Goal: Task Accomplishment & Management: Complete application form

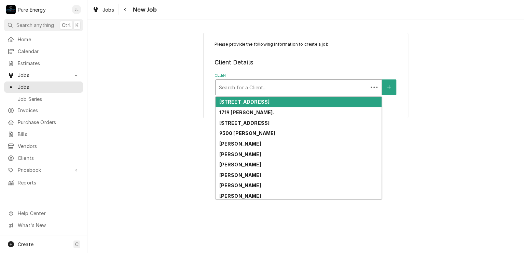
click at [241, 92] on div "Client" at bounding box center [291, 87] width 145 height 12
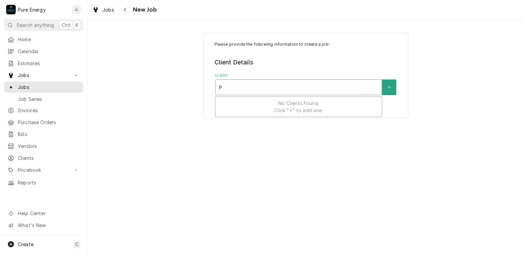
type input "P"
type input "Jerry"
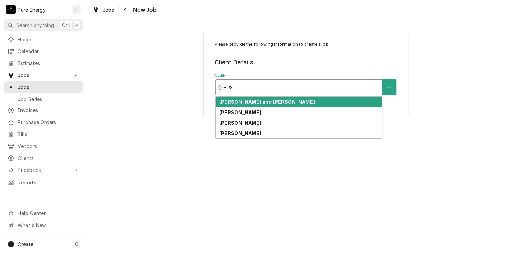
click at [246, 104] on div "[PERSON_NAME] and [PERSON_NAME]" at bounding box center [298, 102] width 166 height 11
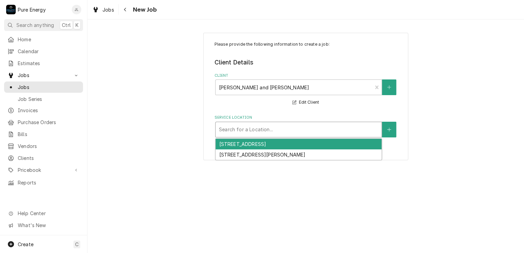
click at [243, 124] on div "Service Location" at bounding box center [298, 130] width 159 height 12
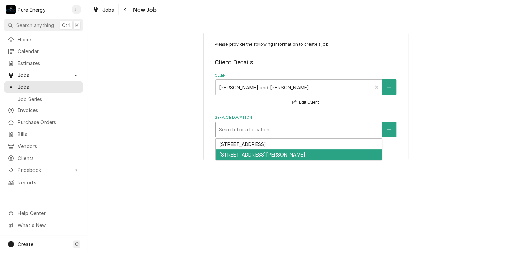
click at [299, 153] on div "[STREET_ADDRESS][PERSON_NAME]" at bounding box center [298, 155] width 166 height 11
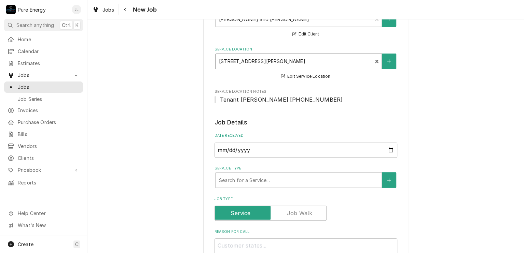
scroll to position [137, 0]
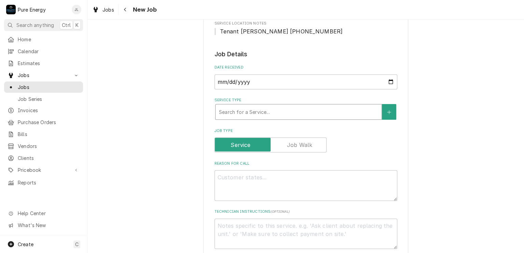
click at [270, 113] on div "Service Type" at bounding box center [298, 112] width 159 height 12
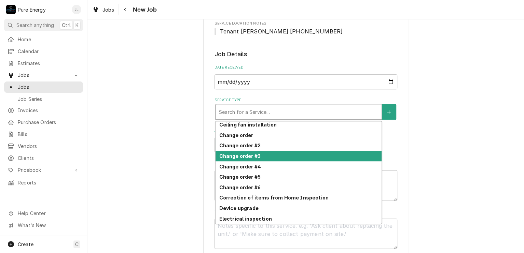
drag, startPoint x: 270, startPoint y: 129, endPoint x: 269, endPoint y: 158, distance: 29.0
click at [269, 158] on div "240 50 amp run 240 volt 30 amp circuit Balance Bath exhaust fan Bath Exhaust fa…" at bounding box center [298, 173] width 166 height 102
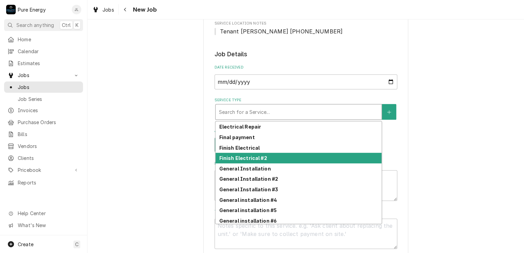
scroll to position [243, 0]
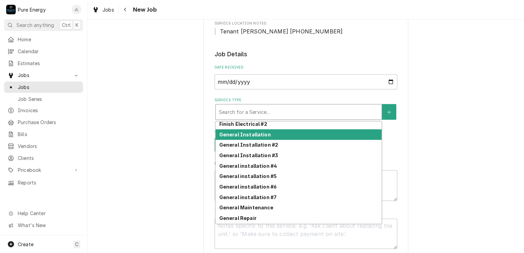
click at [257, 135] on strong "General Installation" at bounding box center [245, 135] width 52 height 6
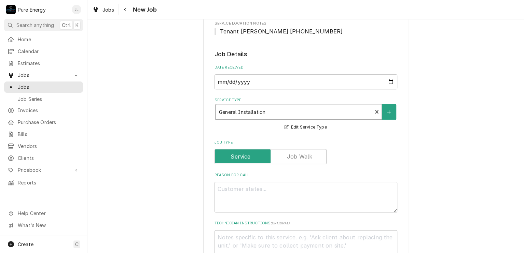
type textarea "x"
click at [298, 159] on label "Job Type" at bounding box center [270, 156] width 112 height 15
click at [298, 159] on input "Job Type" at bounding box center [270, 156] width 106 height 15
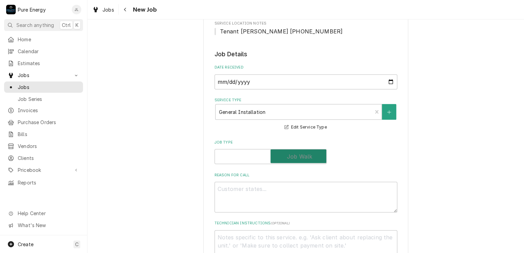
checkbox input "true"
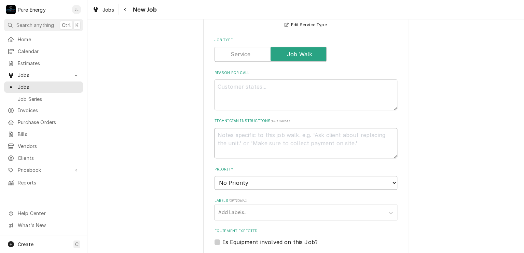
click at [249, 140] on textarea "Technician Instructions ( optional )" at bounding box center [305, 143] width 183 height 31
click at [239, 97] on textarea "Reason For Call" at bounding box center [305, 95] width 183 height 31
type textarea "x"
type textarea "A"
type textarea "x"
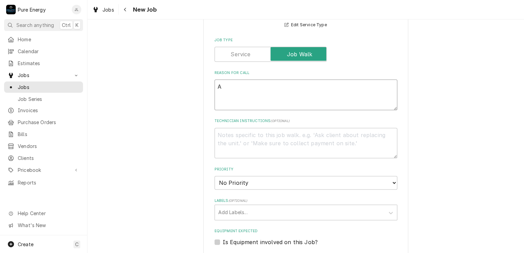
type textarea "As"
type textarea "x"
type textarea "As"
type textarea "x"
type textarea "As d"
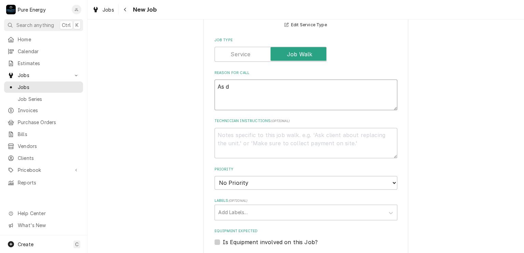
type textarea "x"
type textarea "As di"
type textarea "x"
type textarea "As dis"
type textarea "x"
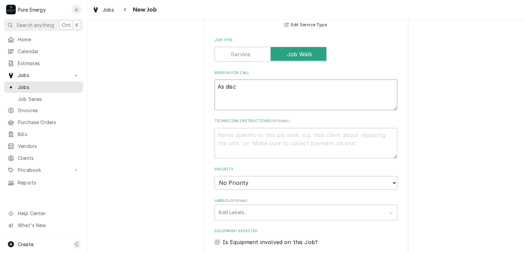
type textarea "As discu"
type textarea "x"
type textarea "As discus"
type textarea "x"
type textarea "As discuss"
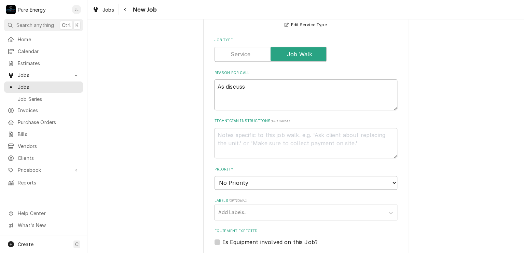
type textarea "x"
type textarea "As discusse"
type textarea "x"
type textarea "As discussed"
type textarea "x"
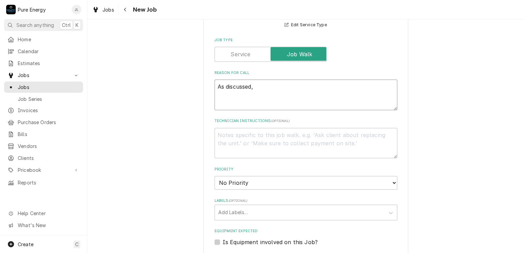
type textarea "As discussed,"
type textarea "x"
type textarea "As discussed, g"
type textarea "x"
type textarea "As discussed, ge"
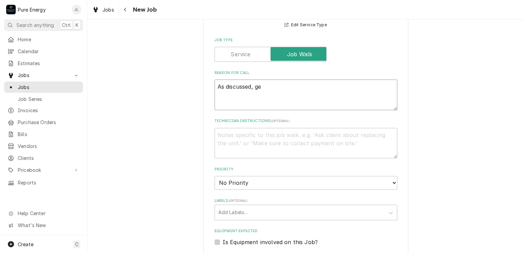
type textarea "x"
type textarea "As discussed, get"
type textarea "x"
type textarea "As discussed, get"
type textarea "x"
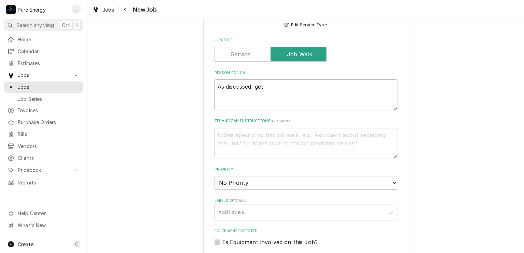
type textarea "As discussed, get w"
type textarea "x"
type textarea "As discussed, get wh"
type textarea "x"
type textarea "As discussed, get wha"
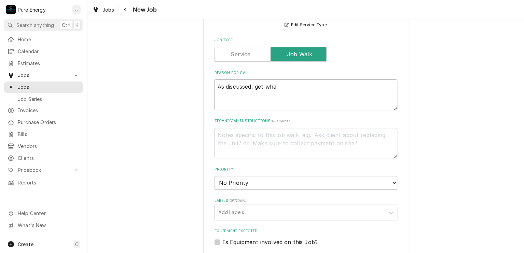
type textarea "x"
type textarea "As discussed, get what"
type textarea "x"
type textarea "As discussed, get what"
type textarea "x"
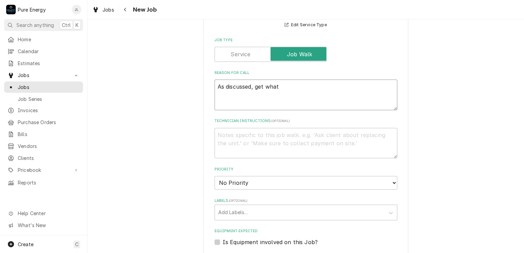
type textarea "As discussed, get what t"
type textarea "x"
type textarea "As discussed, get what ty"
type textarea "x"
type textarea "As discussed, get what typ"
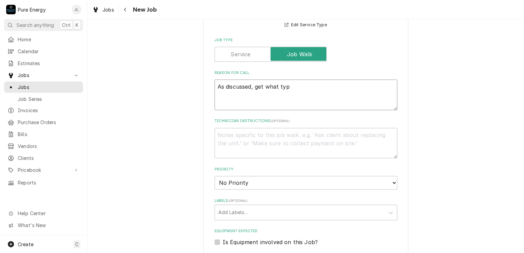
type textarea "x"
type textarea "As discussed, get what type"
type textarea "x"
type textarea "As discussed, get what types"
type textarea "x"
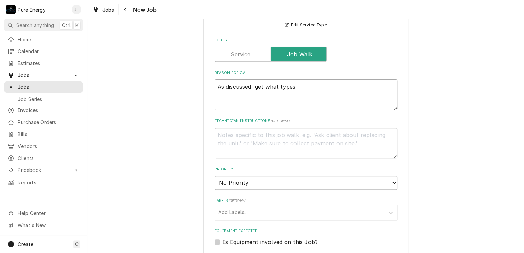
type textarea "As discussed, get what types o"
type textarea "x"
type textarea "As discussed, get what types of"
type textarea "x"
type textarea "As discussed, get what types of l"
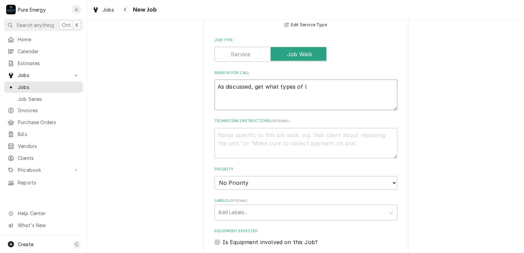
type textarea "x"
type textarea "As discussed, get what types of"
type textarea "x"
type textarea "As discussed, get what types of r"
type textarea "x"
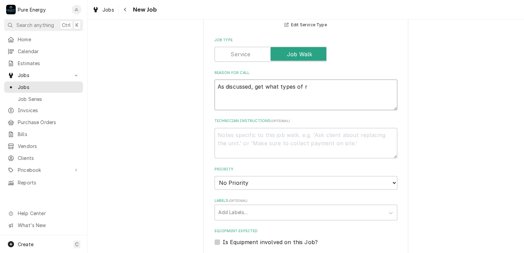
type textarea "As discussed, get what types of re"
type textarea "x"
type textarea "As discussed, get what types of rec"
type textarea "x"
type textarea "As discussed, get what types of rece"
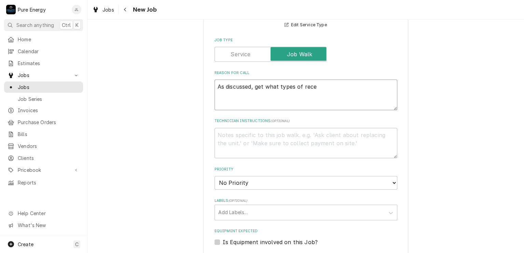
type textarea "x"
type textarea "As discussed, get what types of reces"
type textarea "x"
type textarea "As discussed, get what types of recess"
type textarea "x"
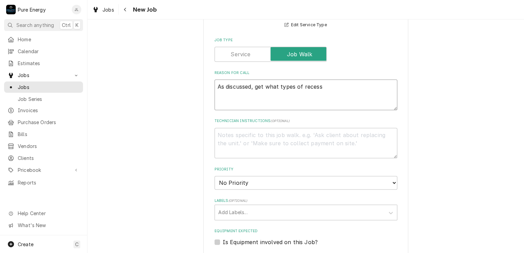
type textarea "As discussed, get what types of recesse"
type textarea "x"
type textarea "As discussed, get what types of recessed"
type textarea "x"
type textarea "As discussed, get what types of recessed l"
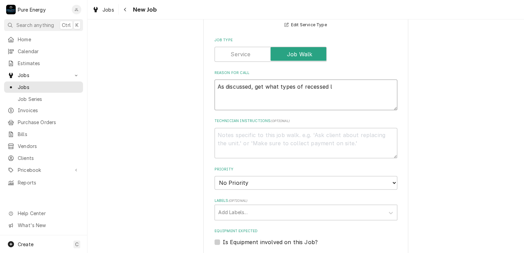
type textarea "x"
type textarea "As discussed, get what types of recessed li"
type textarea "x"
type textarea "As discussed, get what types of recessed ligh"
type textarea "x"
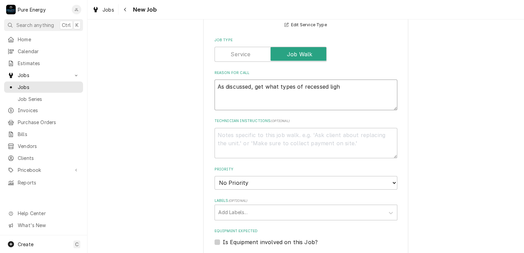
type textarea "As discussed, get what types of recessed light"
type textarea "x"
type textarea "As discussed, get what types of recessed lights"
type textarea "x"
type textarea "As discussed, get what types of recessed lights"
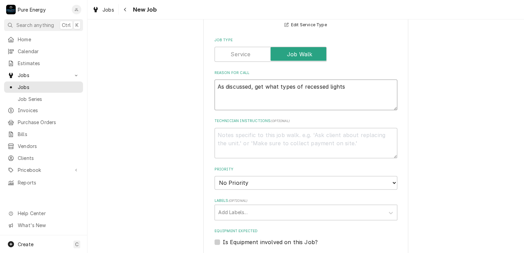
type textarea "x"
type textarea "As discussed, get what types of recessed lights ("
type textarea "x"
type textarea "As discussed, get what types of recessed lights (4"
type textarea "x"
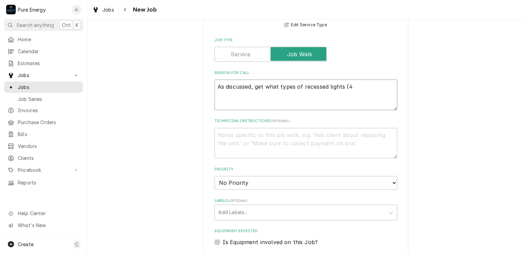
type textarea "As discussed, get what types of recessed lights (4"
type textarea "x"
type textarea "As discussed, get what types of recessed lights (4 o"
type textarea "x"
type textarea "As discussed, get what types of recessed lights (4 or"
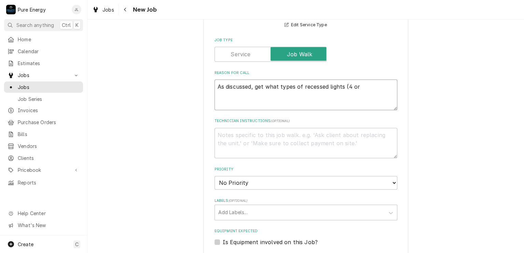
type textarea "x"
type textarea "As discussed, get what types of recessed lights (4 or"
type textarea "x"
type textarea "As discussed, get what types of recessed lights (4 or 6"
type textarea "x"
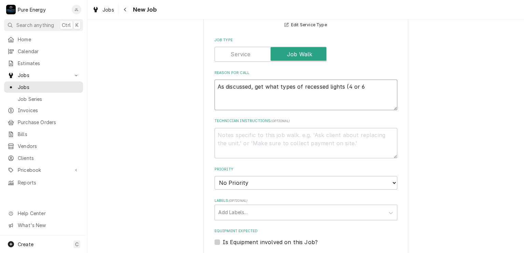
type textarea "As discussed, get what types of recessed lights (4 or 6"
type textarea "x"
type textarea "As discussed, get what types of recessed lights (4 or 6 i"
type textarea "x"
type textarea "As discussed, get what types of recessed lights (4 or 6 in"
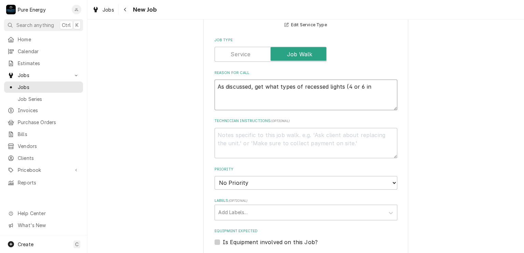
type textarea "x"
type textarea "As discussed, get what types of recessed lights (4 or 6 inch"
type textarea "x"
type textarea "As discussed, get what types of recessed lights (4 or 6 inch)"
type textarea "x"
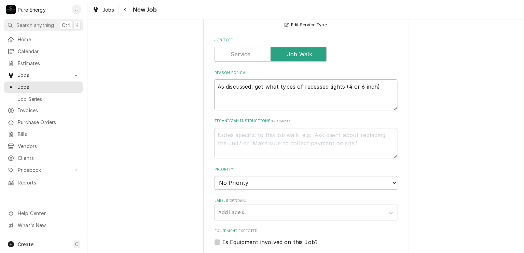
type textarea "As discussed, get what types of recessed lights (4 or 6 inch)."
type textarea "x"
type textarea "As discussed, get what types of recessed lights (4 or 6 inch)."
type textarea "x"
type textarea "As discussed, get what types of recessed lights (4 or 6 inch)."
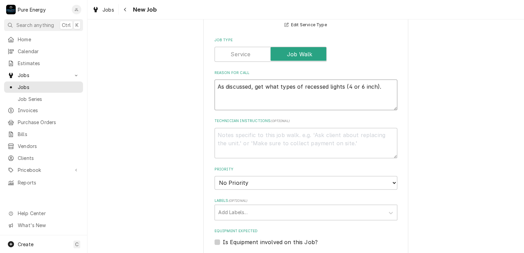
type textarea "x"
type textarea "As discussed, get what types of recessed lights (4 or 6 inch). A"
type textarea "x"
type textarea "As discussed, get what types of recessed lights (4 or 6 inch). Al"
type textarea "x"
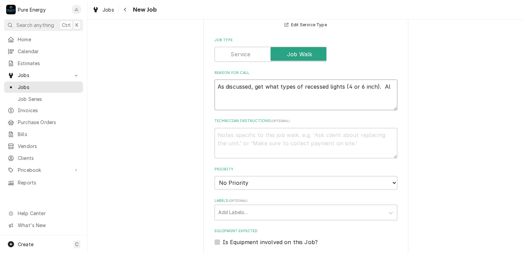
type textarea "As discussed, get what types of recessed lights (4 or 6 inch). Als"
type textarea "x"
type textarea "As discussed, get what types of recessed lights (4 or 6 inch). Also"
type textarea "x"
type textarea "As discussed, get what types of recessed lights (4 or 6 inch). Also"
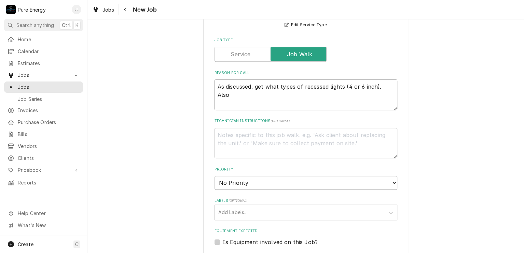
type textarea "x"
type textarea "As discussed, get what types of recessed lights (4 or 6 inch). Also s"
type textarea "x"
type textarea "As discussed, get what types of recessed lights (4 or 6 inch). Also swi"
type textarea "x"
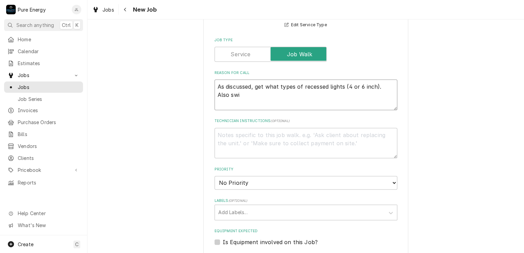
type textarea "As discussed, get what types of recessed lights (4 or 6 inch). Also swit"
type textarea "x"
type textarea "As discussed, get what types of recessed lights (4 or 6 inch). Also switch"
type textarea "x"
type textarea "As discussed, get what types of recessed lights (4 or 6 inch). Also switchi"
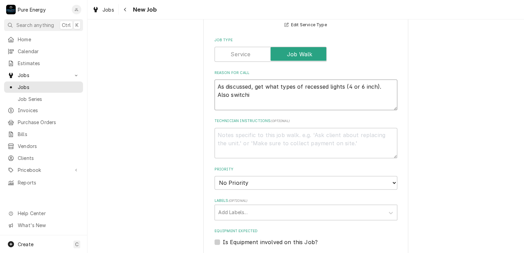
type textarea "x"
type textarea "As discussed, get what types of recessed lights (4 or 6 inch). Also switching"
type textarea "x"
type textarea "As discussed, get what types of recessed lights (4 or 6 inch). Also switching."
type textarea "x"
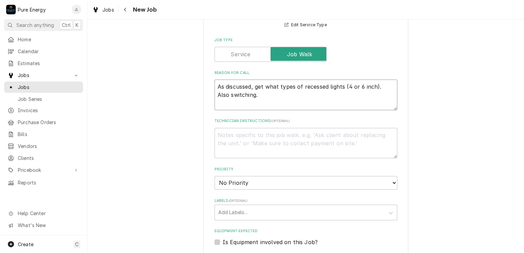
type textarea "As discussed, get what types of recessed lights (4 or 6 inch). Also switching."
type textarea "x"
type textarea "As discussed, get what types of recessed lights (4 or 6 inch). Also switching."
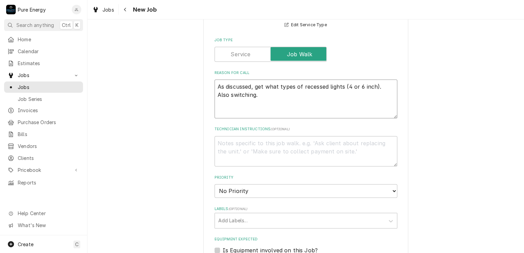
type textarea "x"
type textarea "As discussed, get what types of recessed lights (4 or 6 inch). Also switching. I"
type textarea "x"
type textarea "As discussed, get what types of recessed lights (4 or 6 inch). Also switching. …"
type textarea "x"
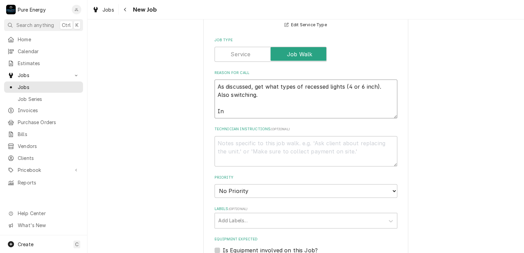
type textarea "As discussed, get what types of recessed lights (4 or 6 inch). Also switching. …"
type textarea "x"
type textarea "As discussed, get what types of recessed lights (4 or 6 inch). Also switching. …"
type textarea "x"
type textarea "As discussed, get what types of recessed lights (4 or 6 inch). Also switching. …"
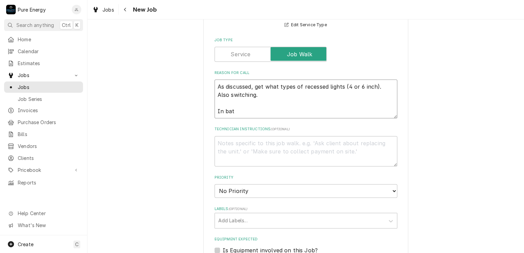
type textarea "x"
type textarea "As discussed, get what types of recessed lights (4 or 6 inch). Also switching. …"
type textarea "x"
type textarea "As discussed, get what types of recessed lights (4 or 6 inch). Also switching. …"
type textarea "x"
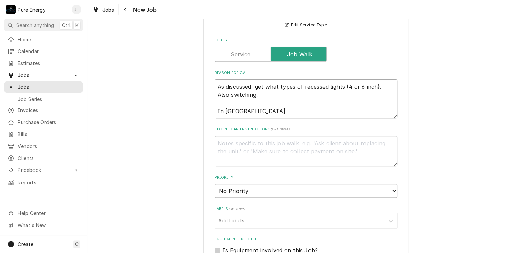
type textarea "As discussed, get what types of recessed lights (4 or 6 inch). Also switching. …"
type textarea "x"
type textarea "As discussed, get what types of recessed lights (4 or 6 inch). Also switching. …"
type textarea "x"
type textarea "As discussed, get what types of recessed lights (4 or 6 inch). Also switching. …"
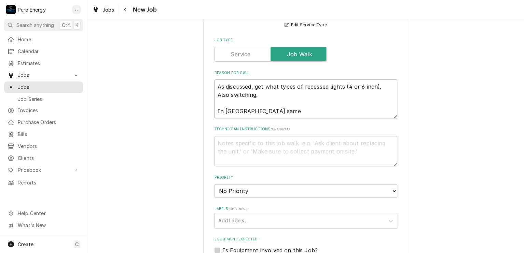
type textarea "x"
type textarea "As discussed, get what types of recessed lights (4 or 6 inch). Also switching. …"
type textarea "x"
type textarea "As discussed, get what types of recessed lights (4 or 6 inch). Also switching. …"
type textarea "x"
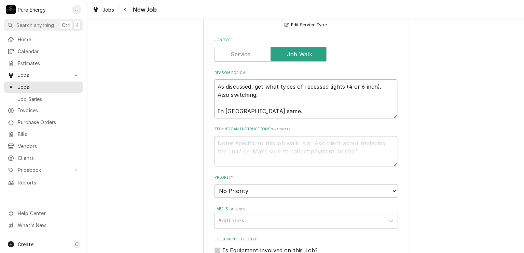
type textarea "As discussed, get what types of recessed lights (4 or 6 inch). Also switching. …"
type textarea "x"
type textarea "As discussed, get what types of recessed lights (4 or 6 inch). Also switching. …"
type textarea "x"
type textarea "As discussed, get what types of recessed lights (4 or 6 inch). Also switching. …"
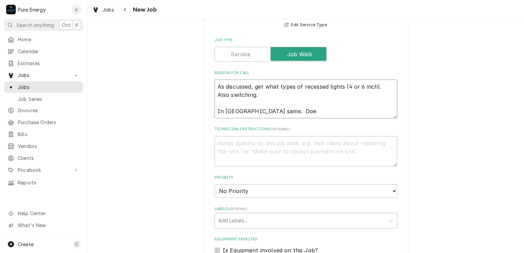
type textarea "x"
type textarea "As discussed, get what types of recessed lights (4 or 6 inch). Also switching. …"
type textarea "x"
type textarea "As discussed, get what types of recessed lights (4 or 6 inch). Also switching. …"
type textarea "x"
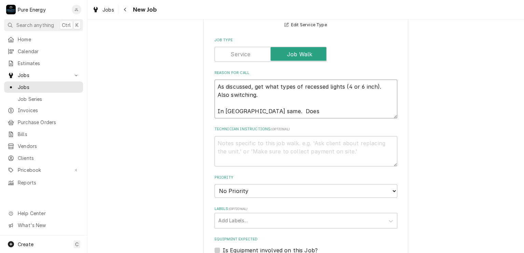
type textarea "As discussed, get what types of recessed lights (4 or 6 inch). Also switching. …"
type textarea "x"
type textarea "As discussed, get what types of recessed lights (4 or 6 inch). Also switching. …"
type textarea "x"
type textarea "As discussed, get what types of recessed lights (4 or 6 inch). Also switching. …"
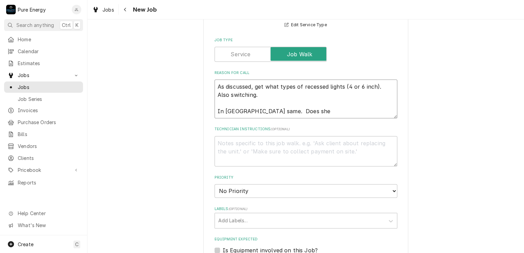
type textarea "x"
type textarea "As discussed, get what types of recessed lights (4 or 6 inch). Also switching. …"
type textarea "x"
type textarea "As discussed, get what types of recessed lights (4 or 6 inch). Also switching. …"
type textarea "x"
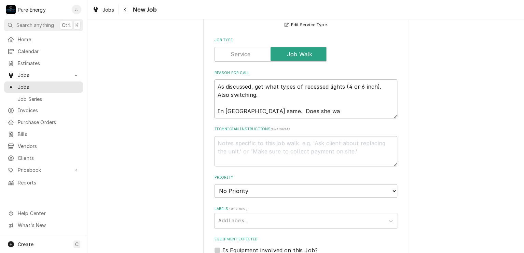
type textarea "As discussed, get what types of recessed lights (4 or 6 inch). Also switching. …"
type textarea "x"
type textarea "As discussed, get what types of recessed lights (4 or 6 inch). Also switching. …"
type textarea "x"
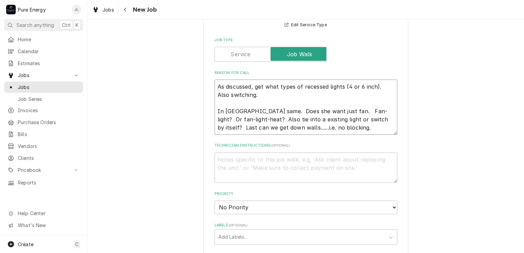
click at [245, 120] on textarea "As discussed, get what types of recessed lights (4 or 6 inch). Also switching. …" at bounding box center [305, 107] width 183 height 55
click at [349, 118] on textarea "As discussed, get what types of recessed lights (4 or 6 inch). Also switching. …" at bounding box center [305, 107] width 183 height 55
click at [375, 119] on textarea "As discussed, get what types of recessed lights (4 or 6 inch). Also switching. …" at bounding box center [305, 107] width 183 height 55
click at [385, 118] on textarea "As discussed, get what types of recessed lights (4 or 6 inch). Also switching. …" at bounding box center [305, 107] width 183 height 55
click at [295, 127] on textarea "As discussed, get what types of recessed lights (4 or 6 inch). Also switching. …" at bounding box center [305, 107] width 183 height 55
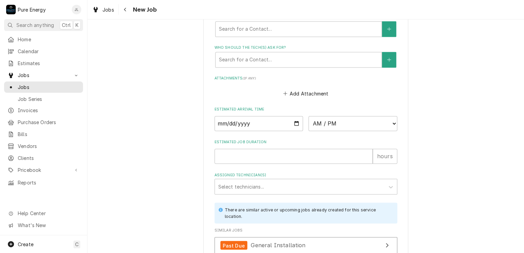
scroll to position [546, 0]
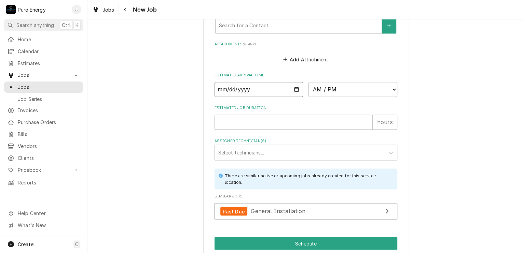
click at [294, 86] on input "Date" at bounding box center [258, 89] width 89 height 15
click at [392, 86] on select "AM / PM 6:00 AM 6:15 AM 6:30 AM 6:45 AM 7:00 AM 7:15 AM 7:30 AM 7:45 AM 8:00 AM…" at bounding box center [352, 89] width 89 height 15
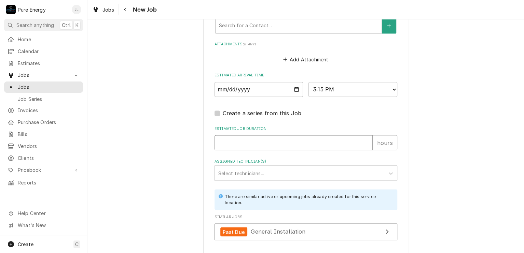
click at [259, 139] on input "Estimated Job Duration" at bounding box center [293, 142] width 158 height 15
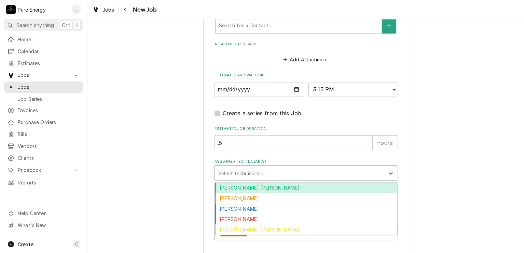
click at [254, 172] on div "Assigned Technician(s)" at bounding box center [299, 173] width 163 height 12
click at [251, 189] on div "Albert Hernandez Soto" at bounding box center [306, 188] width 182 height 11
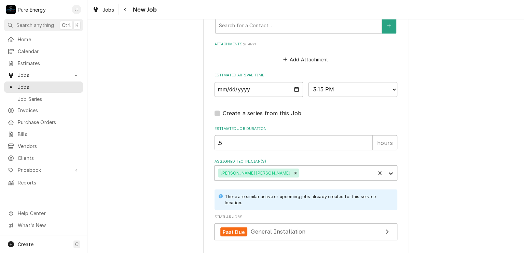
click at [389, 172] on icon "Assigned Technician(s)" at bounding box center [391, 173] width 4 height 2
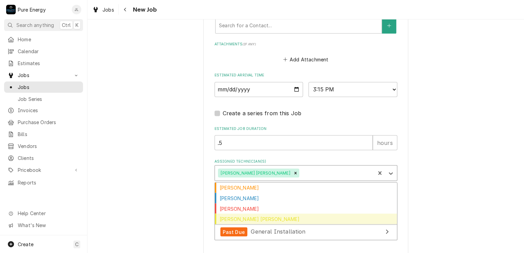
click at [334, 215] on div "Rodolfo Hernandez Lorenzo" at bounding box center [306, 219] width 182 height 11
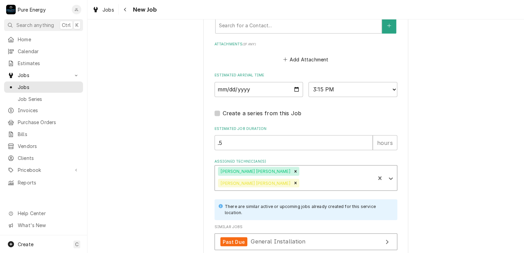
scroll to position [587, 0]
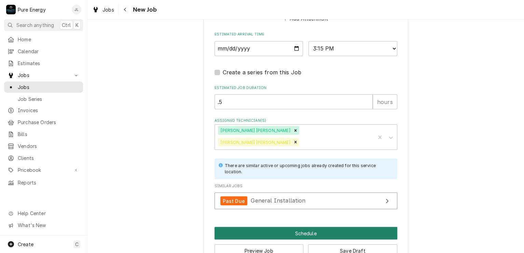
click at [299, 227] on button "Schedule" at bounding box center [305, 233] width 183 height 13
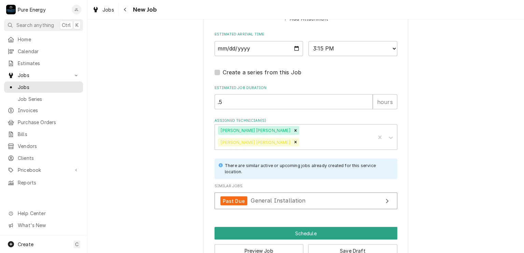
scroll to position [581, 0]
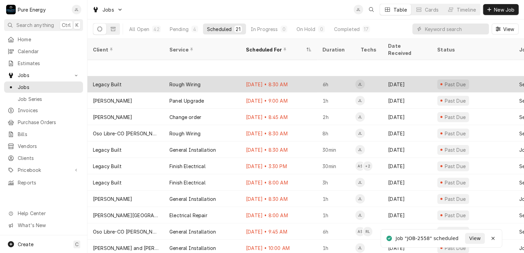
scroll to position [148, 0]
